Goal: Task Accomplishment & Management: Use online tool/utility

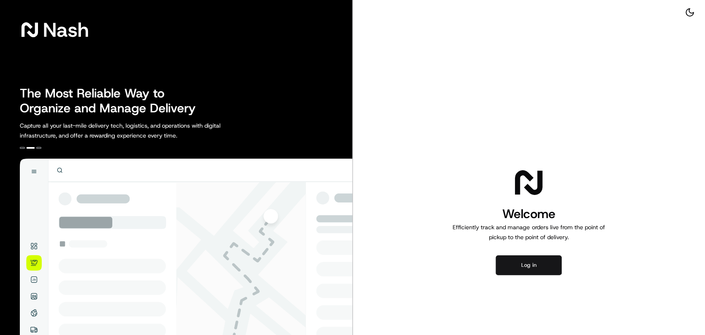
click at [529, 266] on button "Log in" at bounding box center [529, 265] width 66 height 20
